Goal: Task Accomplishment & Management: Complete application form

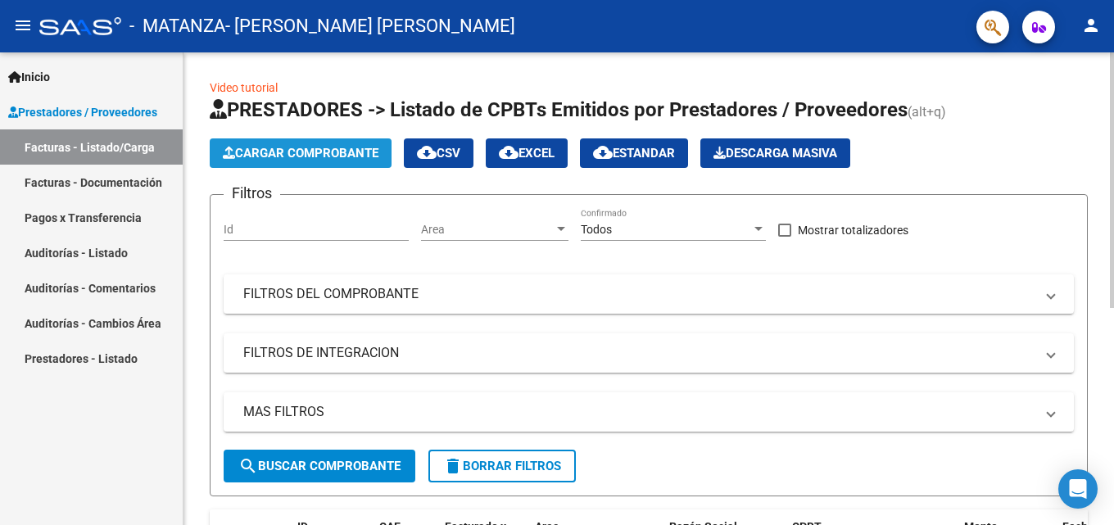
click at [273, 151] on span "Cargar Comprobante" at bounding box center [301, 153] width 156 height 15
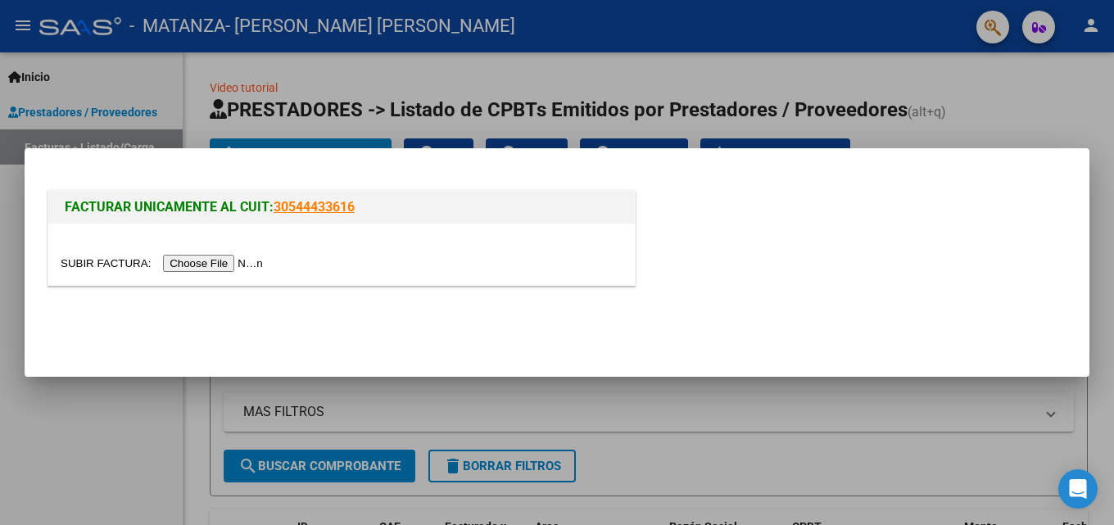
click at [219, 262] on input "file" at bounding box center [164, 263] width 207 height 17
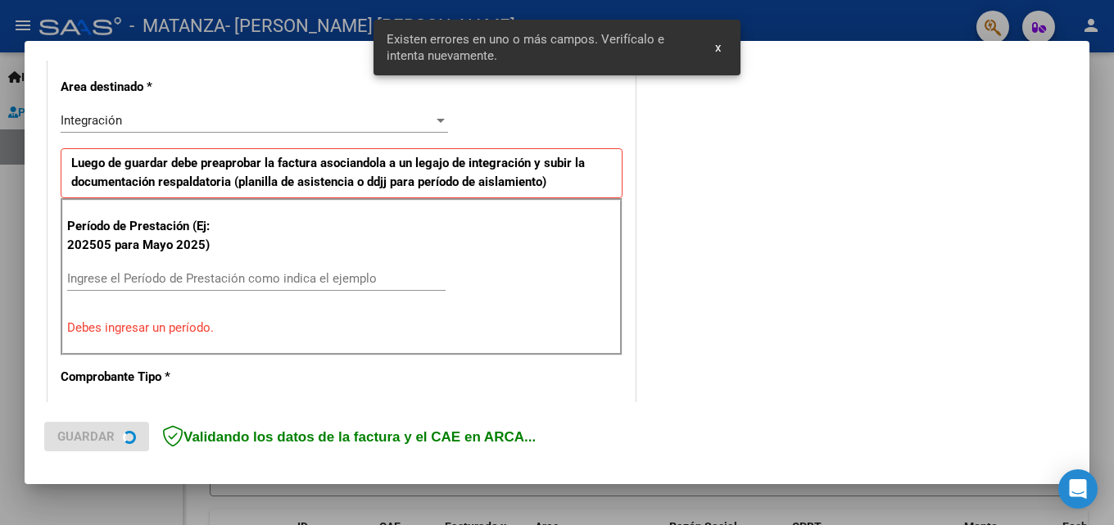
scroll to position [400, 0]
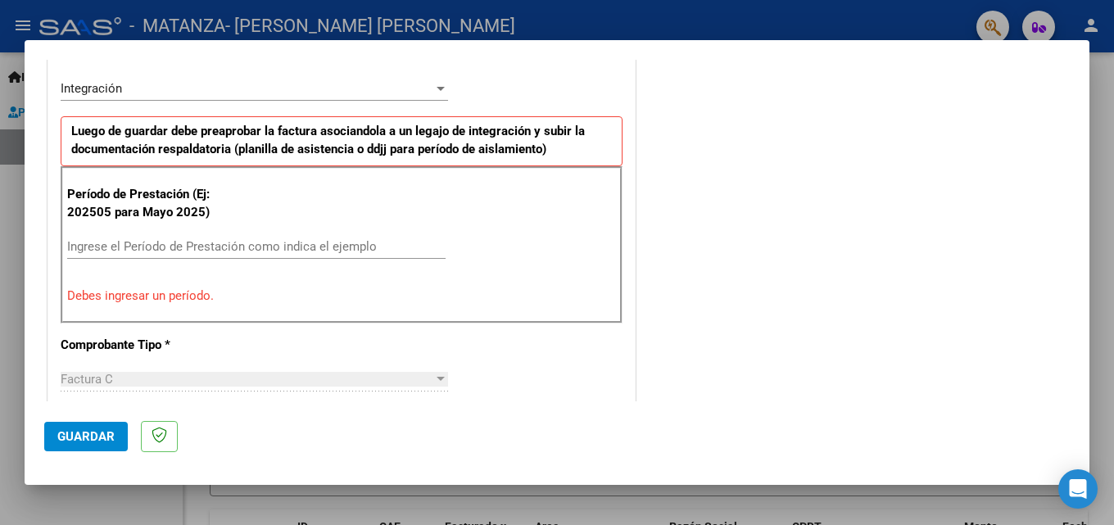
click at [208, 246] on input "Ingrese el Período de Prestación como indica el ejemplo" at bounding box center [256, 246] width 378 height 15
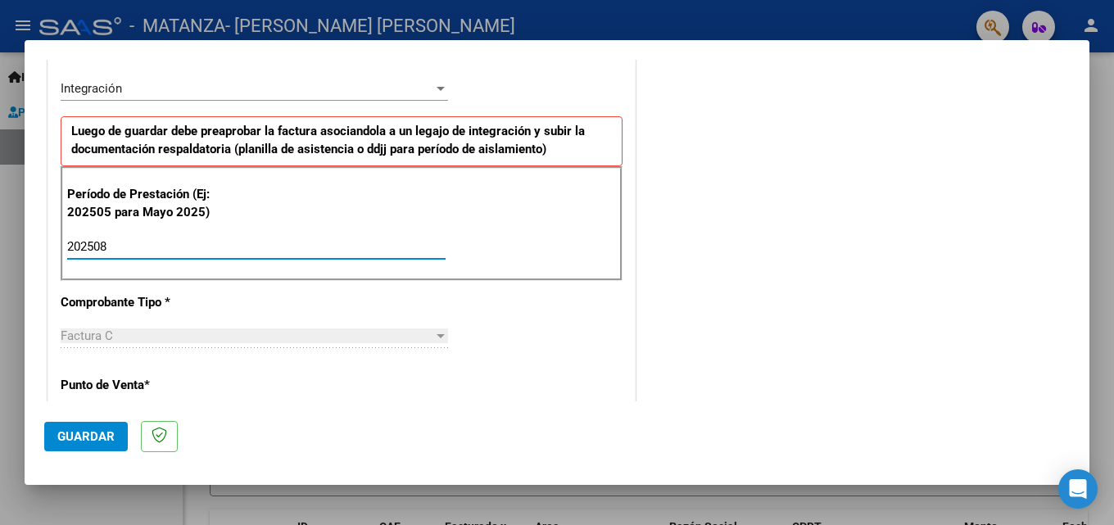
type input "202508"
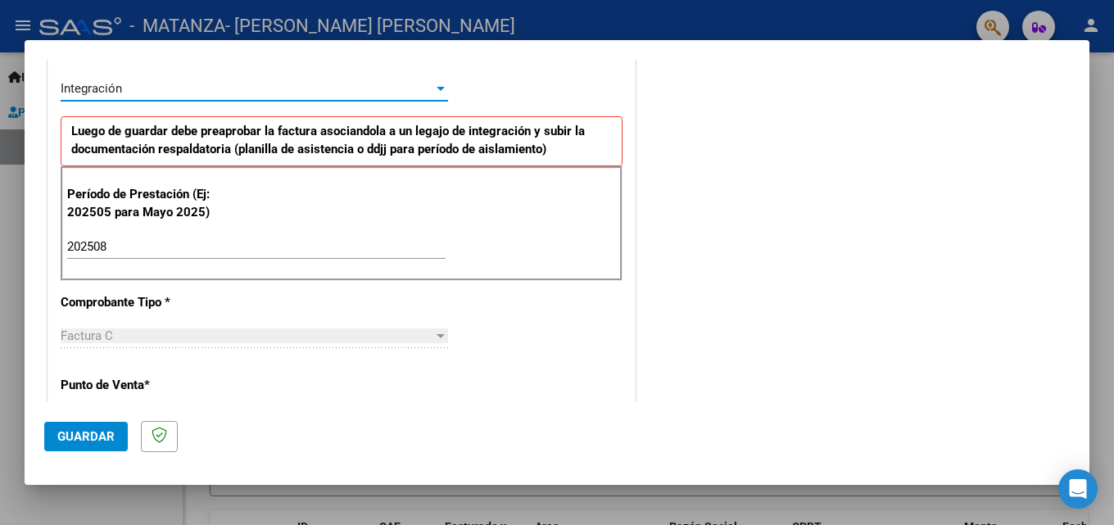
click at [388, 92] on div "Integración" at bounding box center [247, 88] width 373 height 15
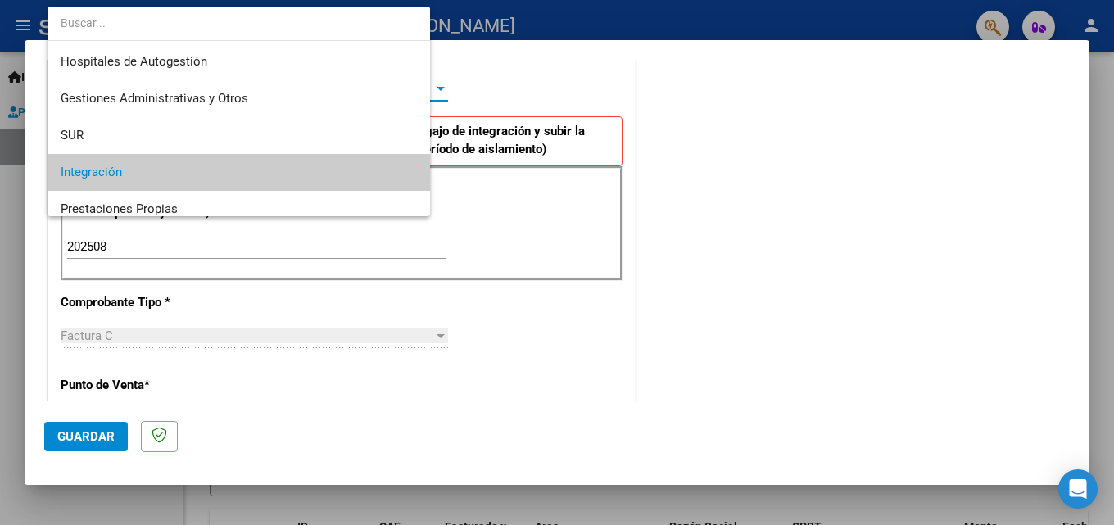
scroll to position [84, 0]
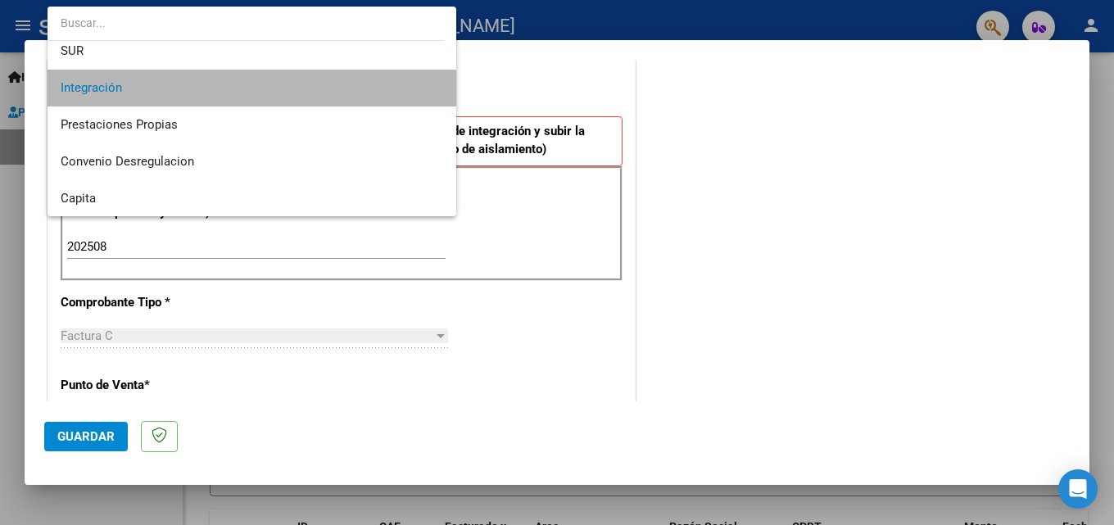
click at [388, 92] on span "Integración" at bounding box center [252, 88] width 382 height 37
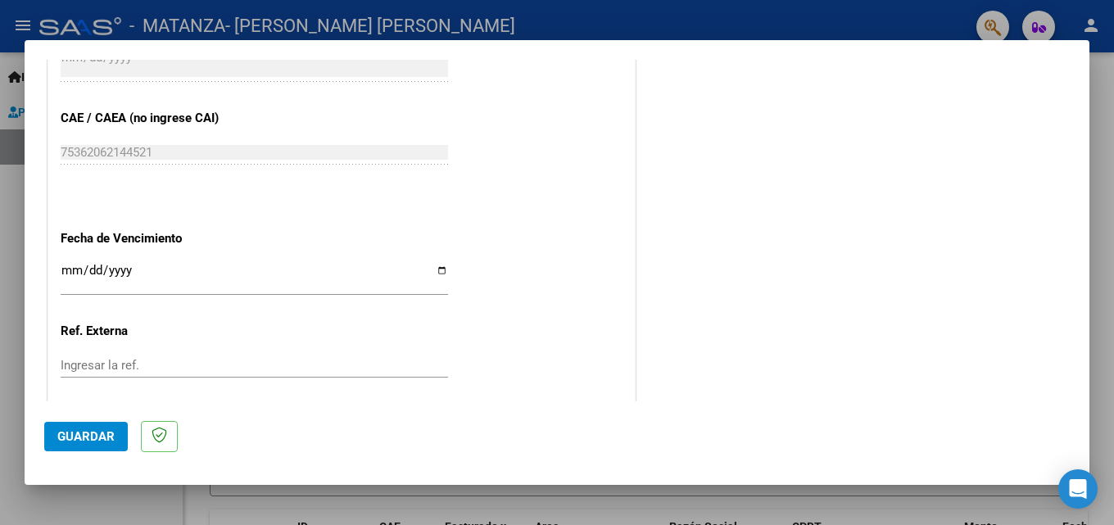
scroll to position [1100, 0]
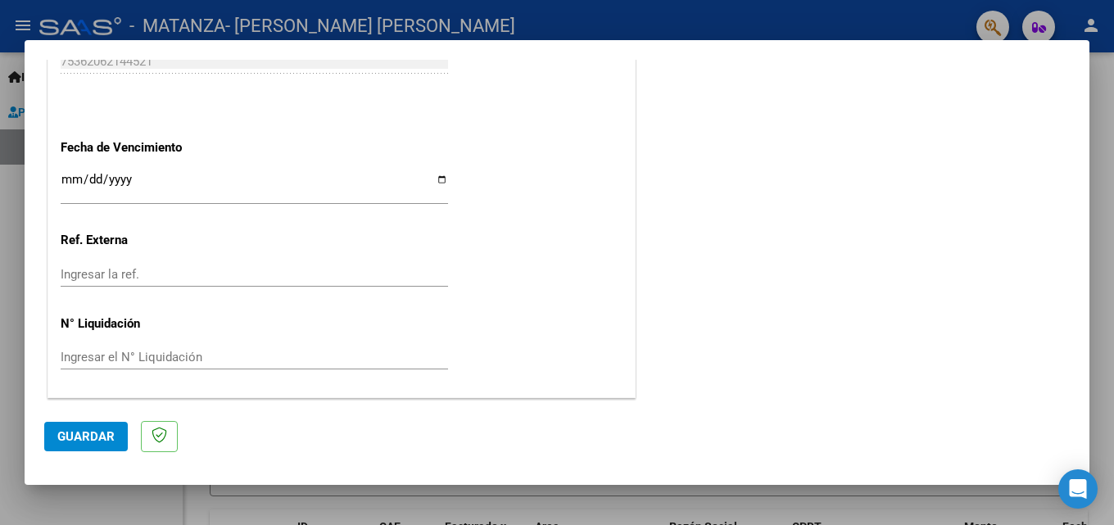
click at [107, 436] on span "Guardar" at bounding box center [85, 436] width 57 height 15
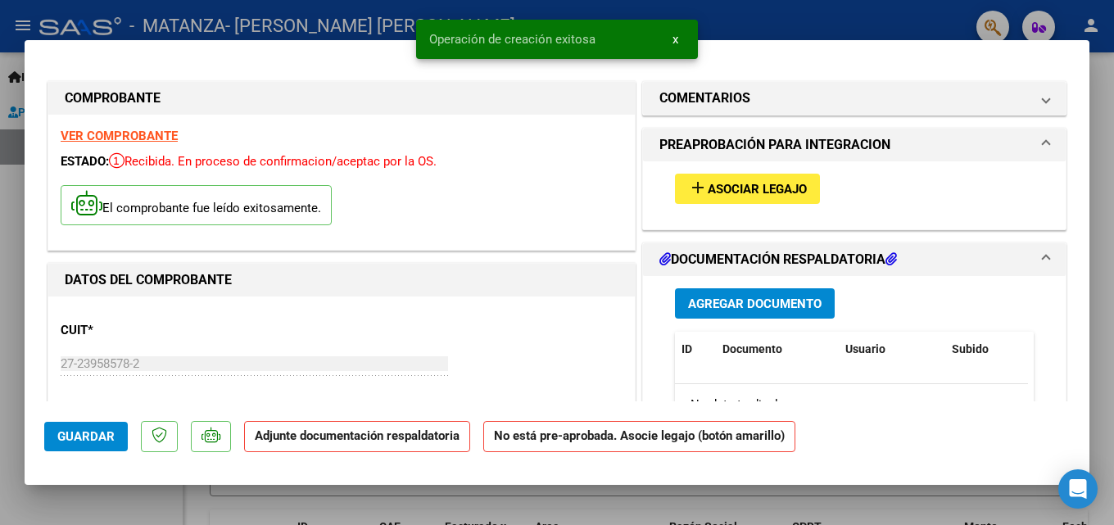
click at [742, 189] on span "Asociar Legajo" at bounding box center [756, 189] width 99 height 15
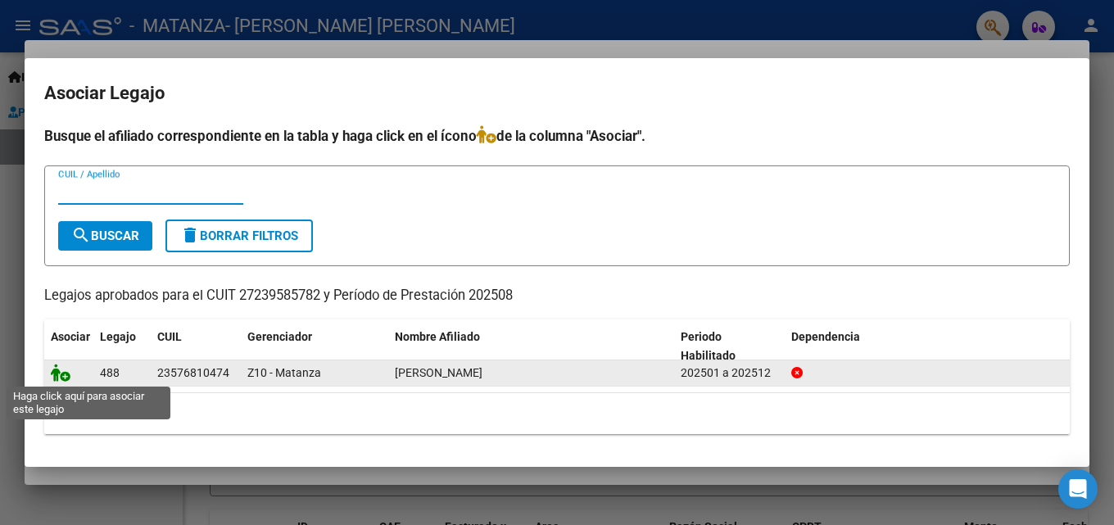
click at [53, 373] on icon at bounding box center [61, 373] width 20 height 18
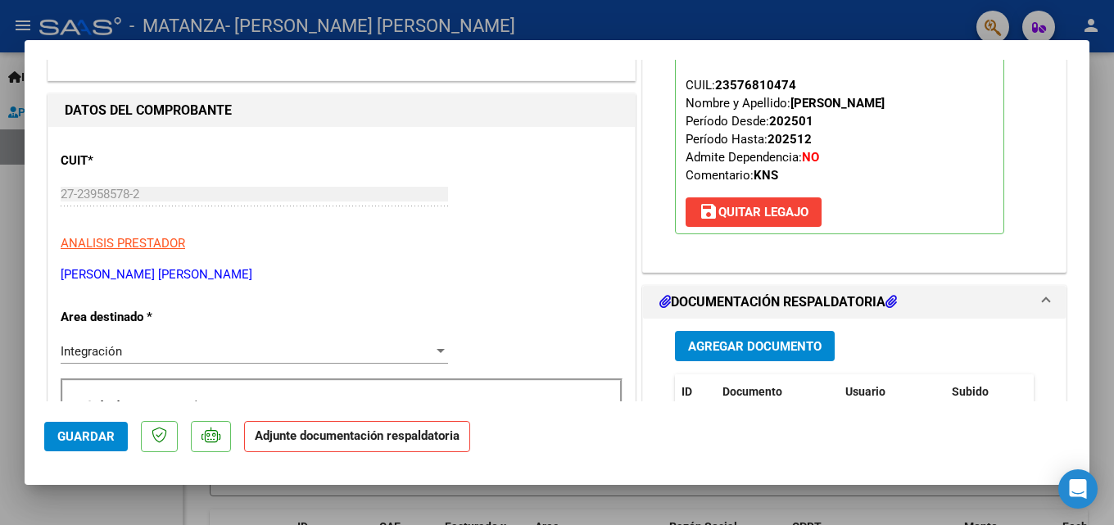
scroll to position [393, 0]
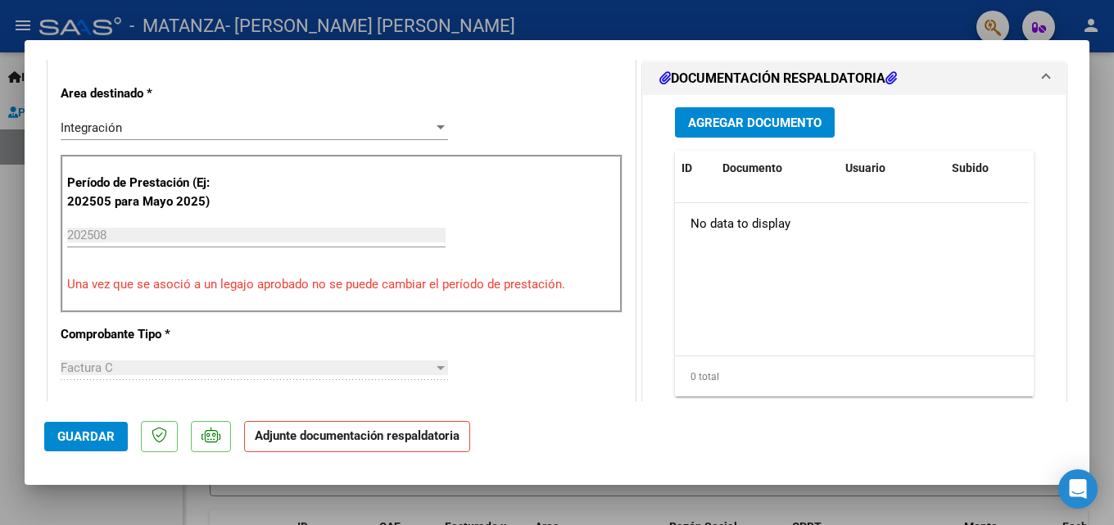
click at [771, 129] on span "Agregar Documento" at bounding box center [754, 122] width 133 height 15
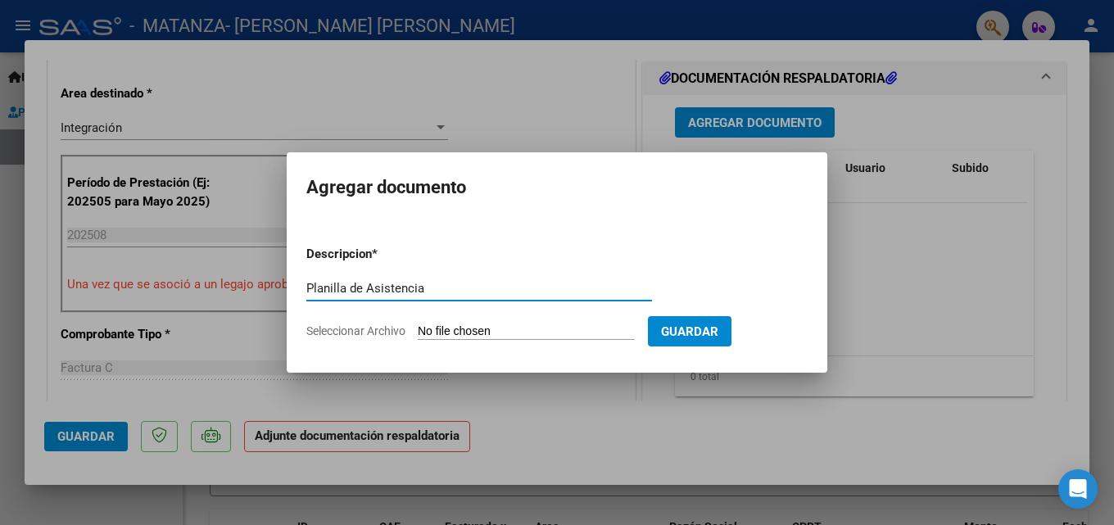
type input "Planilla de Asistencia"
click at [415, 315] on div "Planilla de Asistencia Escriba aquí una descripcion" at bounding box center [479, 296] width 346 height 40
click at [390, 328] on span "Seleccionar Archivo" at bounding box center [355, 330] width 99 height 13
click at [418, 328] on input "Seleccionar Archivo" at bounding box center [526, 332] width 217 height 16
type input "C:\fakepath\CamScanner [DATE] 21.43.pdf"
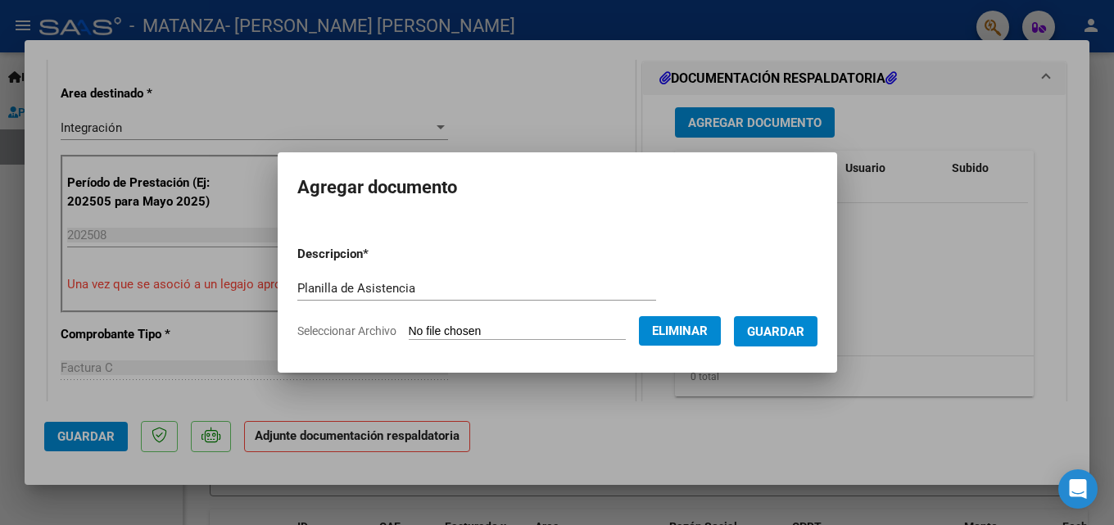
click at [793, 331] on span "Guardar" at bounding box center [775, 331] width 57 height 15
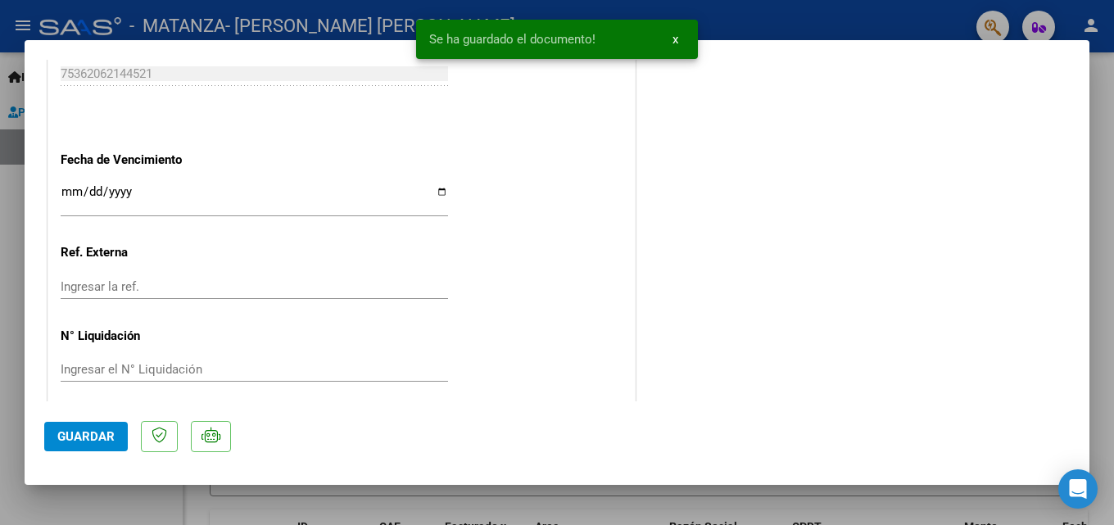
scroll to position [1124, 0]
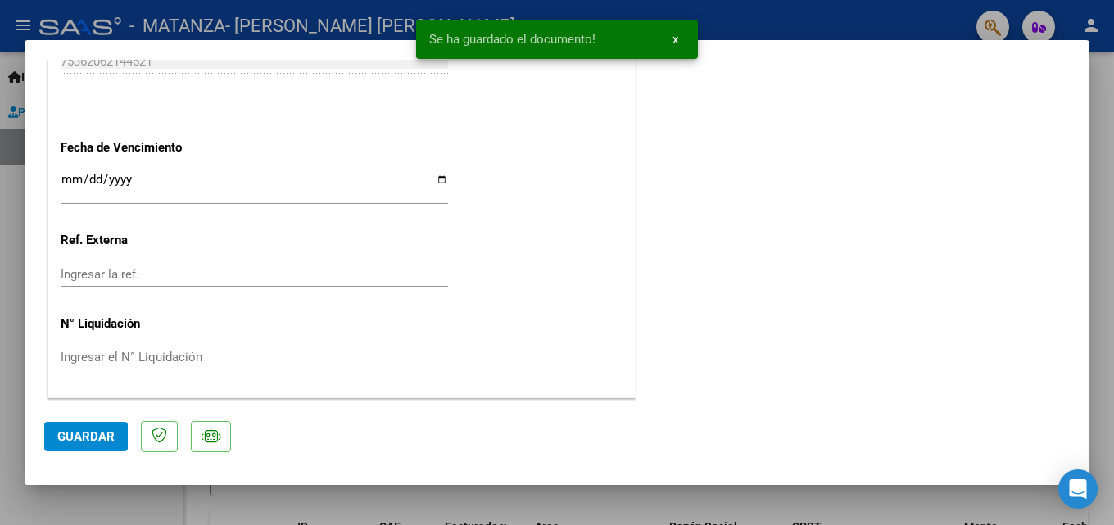
click at [87, 429] on span "Guardar" at bounding box center [85, 436] width 57 height 15
click at [984, 490] on div at bounding box center [557, 262] width 1114 height 525
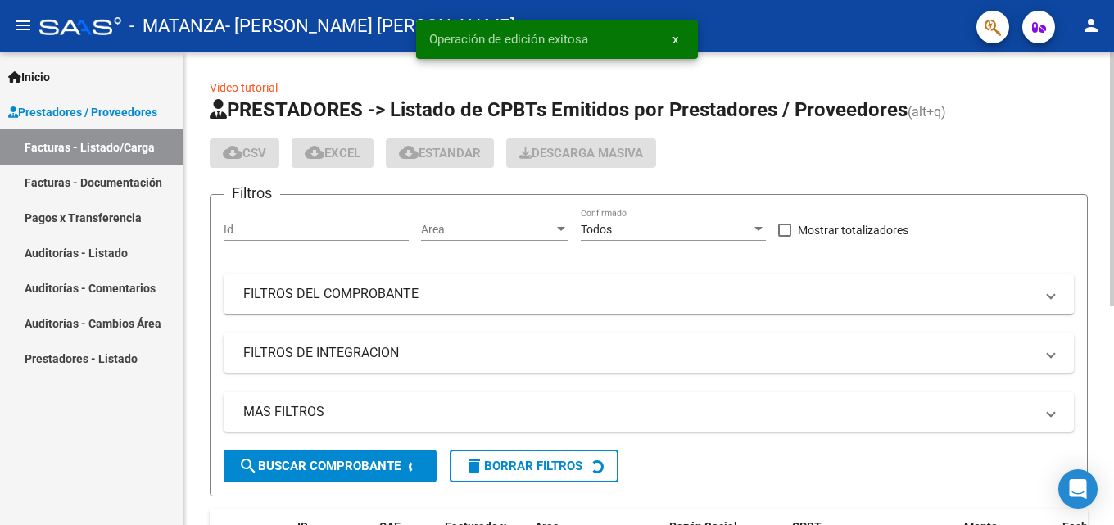
click at [972, 504] on div "Video tutorial PRESTADORES -> Listado de CPBTs Emitidos por Prestadores / Prove…" at bounding box center [649, 472] width 878 height 787
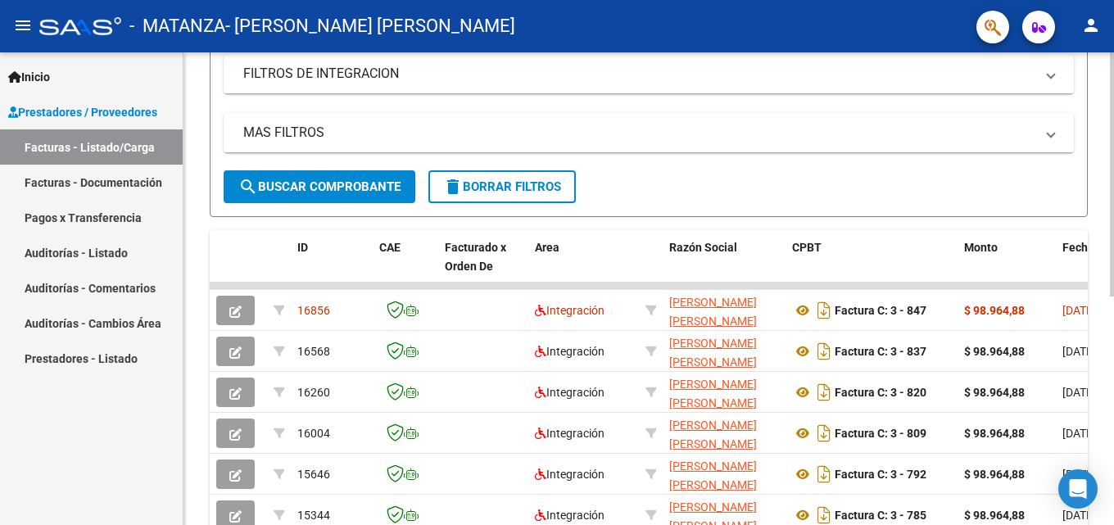
scroll to position [286, 0]
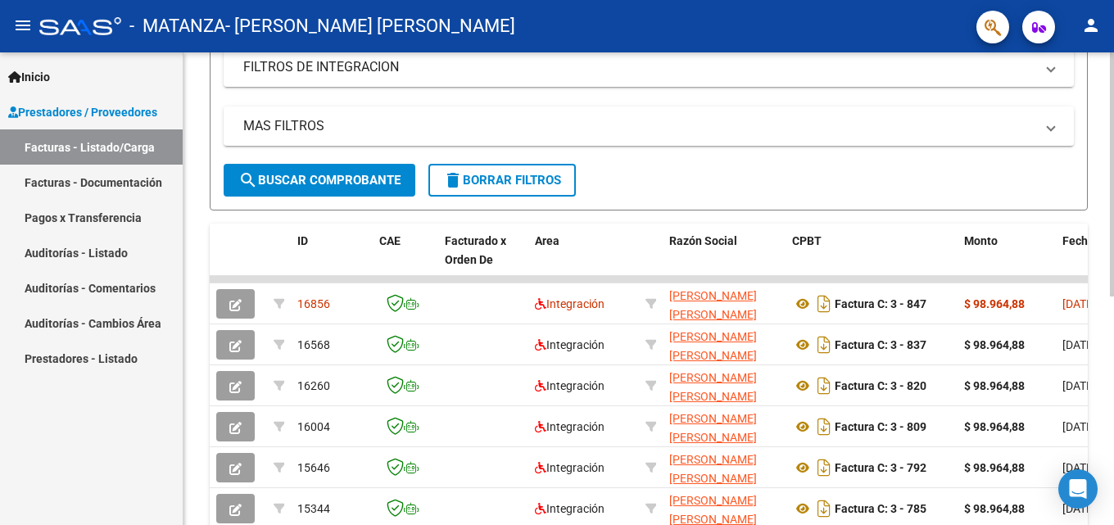
click at [1113, 394] on div at bounding box center [1112, 327] width 4 height 244
